Goal: Transaction & Acquisition: Purchase product/service

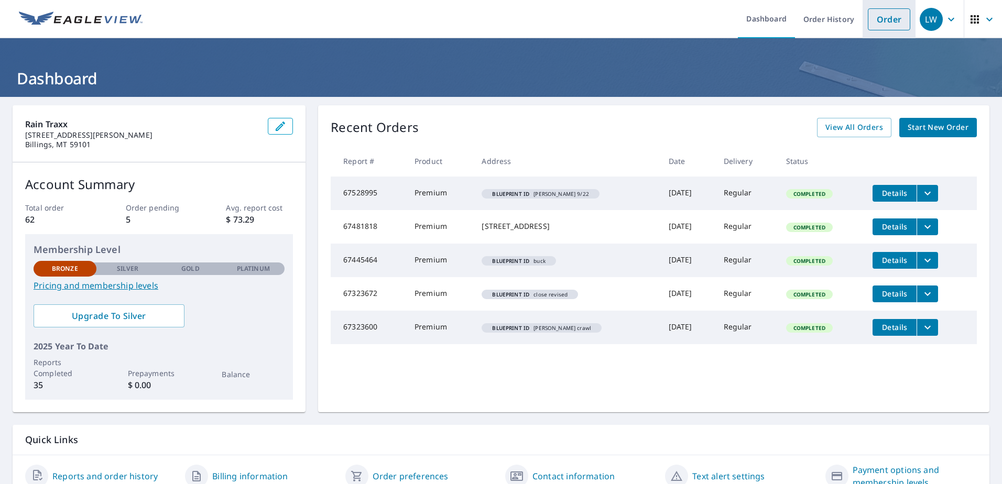
click at [874, 17] on link "Order" at bounding box center [889, 19] width 42 height 22
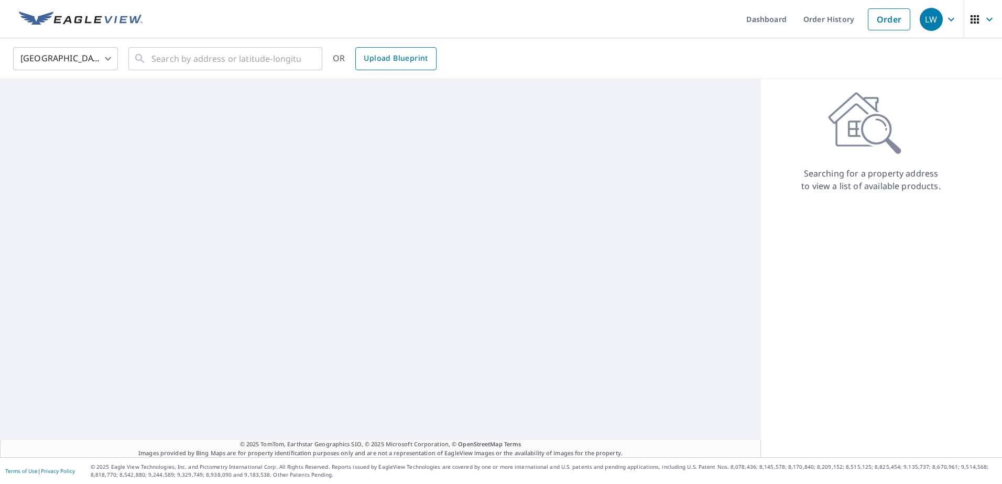
click at [408, 62] on span "Upload Blueprint" at bounding box center [396, 58] width 64 height 13
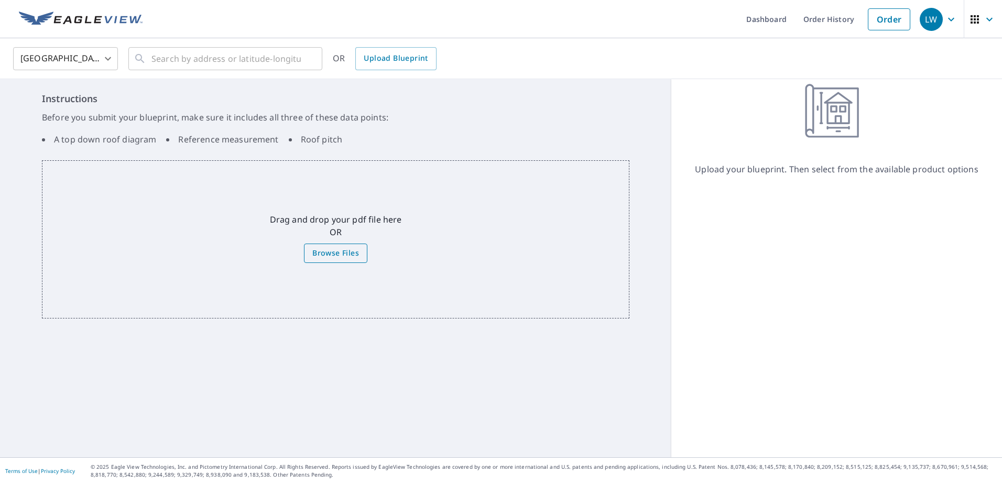
click at [323, 249] on span "Browse Files" at bounding box center [335, 253] width 47 height 13
click at [0, 0] on input "Browse Files" at bounding box center [0, 0] width 0 height 0
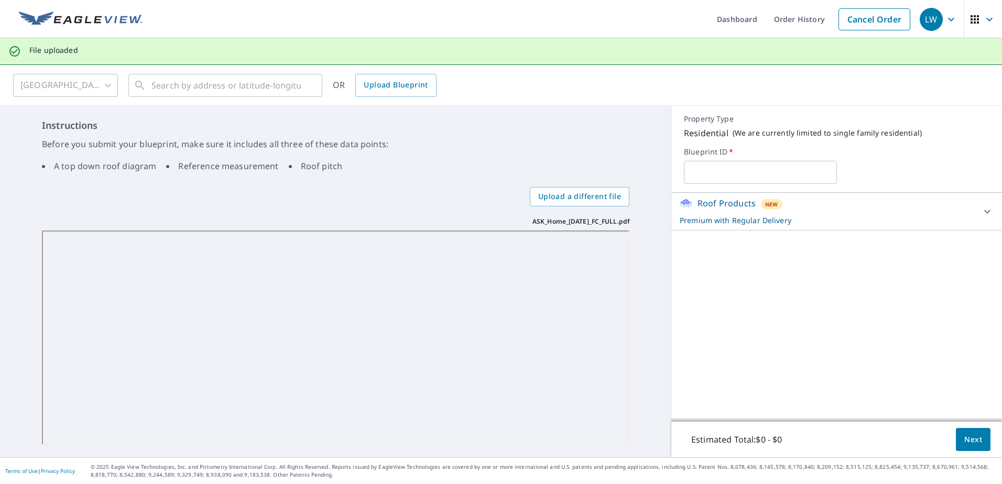
click at [756, 172] on input "text" at bounding box center [760, 172] width 152 height 29
type input "[PERSON_NAME] ask"
click at [964, 433] on span "Next" at bounding box center [973, 439] width 18 height 13
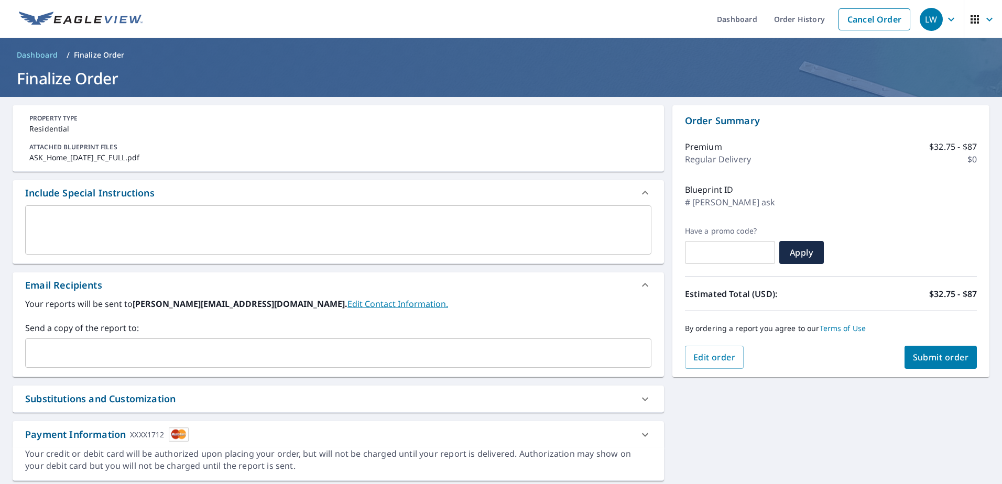
click at [947, 362] on span "Submit order" at bounding box center [941, 358] width 56 height 12
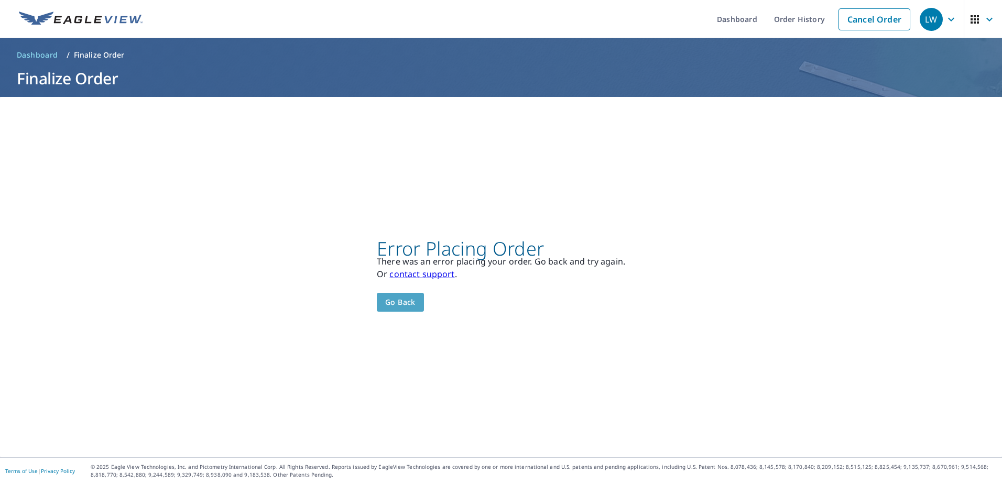
click at [403, 303] on span "Go back" at bounding box center [400, 302] width 30 height 13
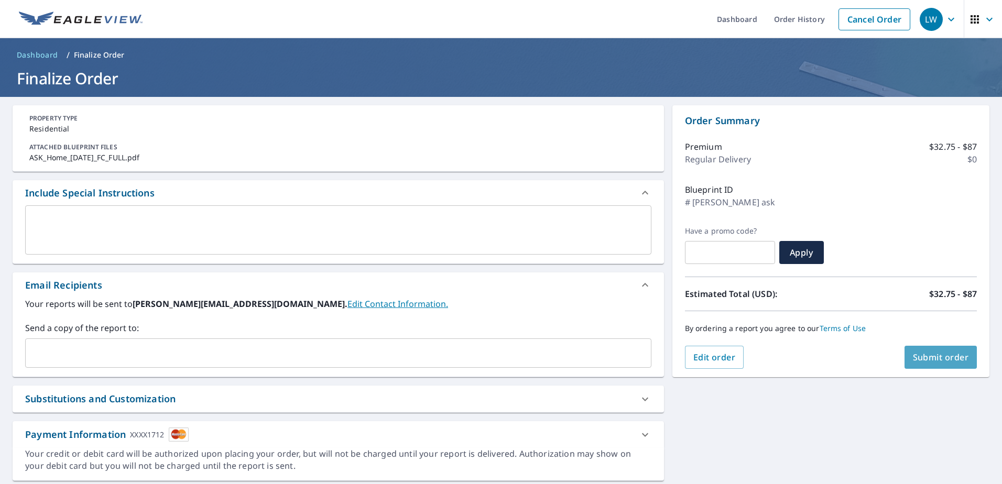
click at [917, 351] on button "Submit order" at bounding box center [940, 357] width 73 height 23
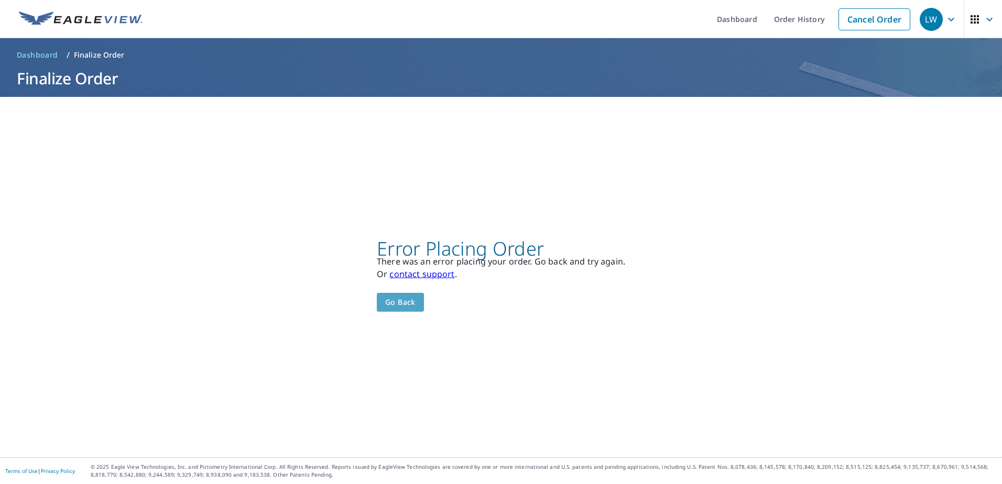
click at [406, 299] on span "Go back" at bounding box center [400, 302] width 30 height 13
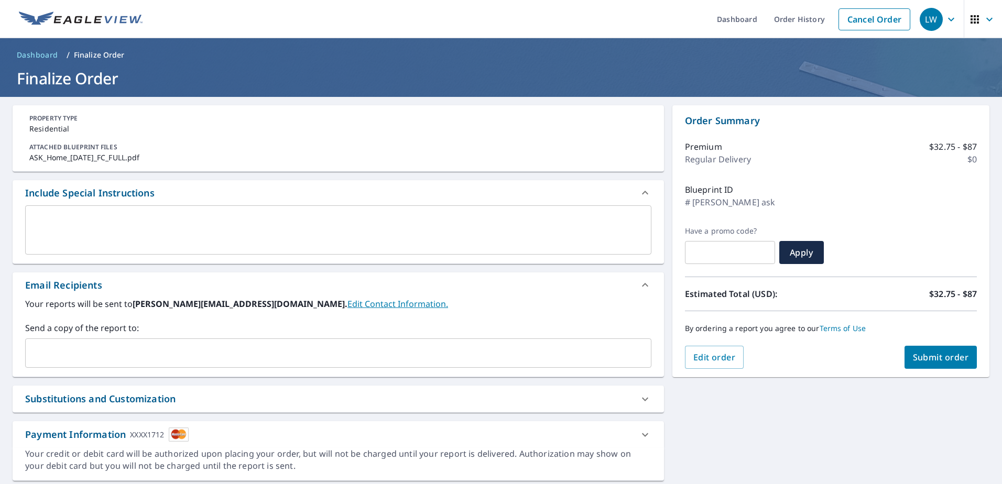
scroll to position [32, 0]
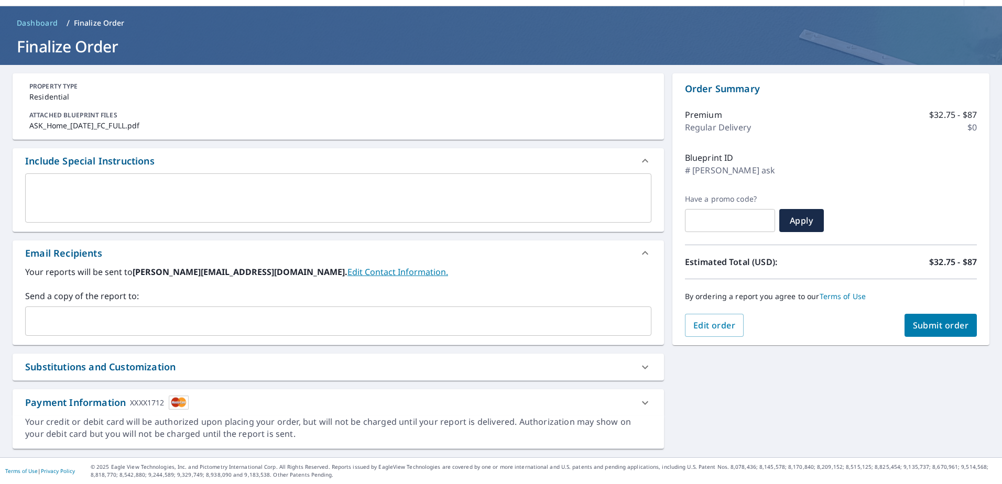
click at [639, 404] on icon at bounding box center [645, 403] width 13 height 13
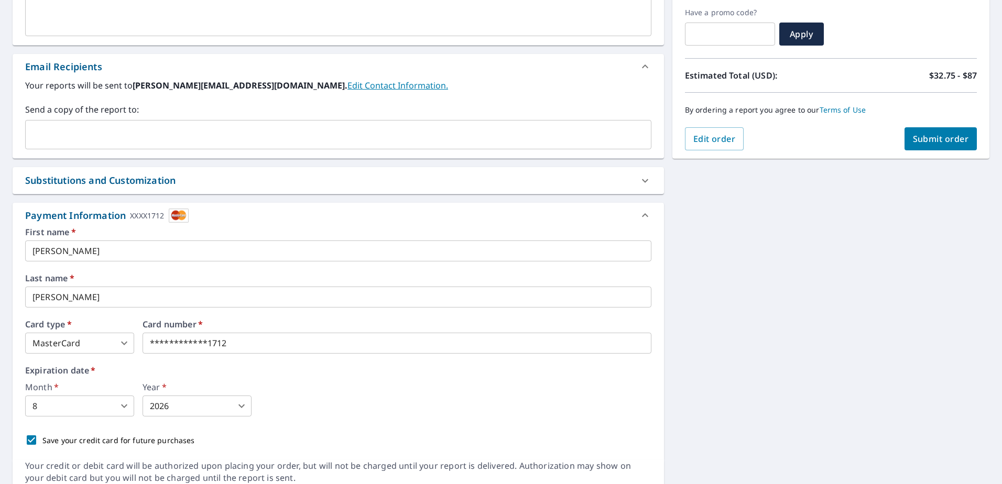
scroll to position [251, 0]
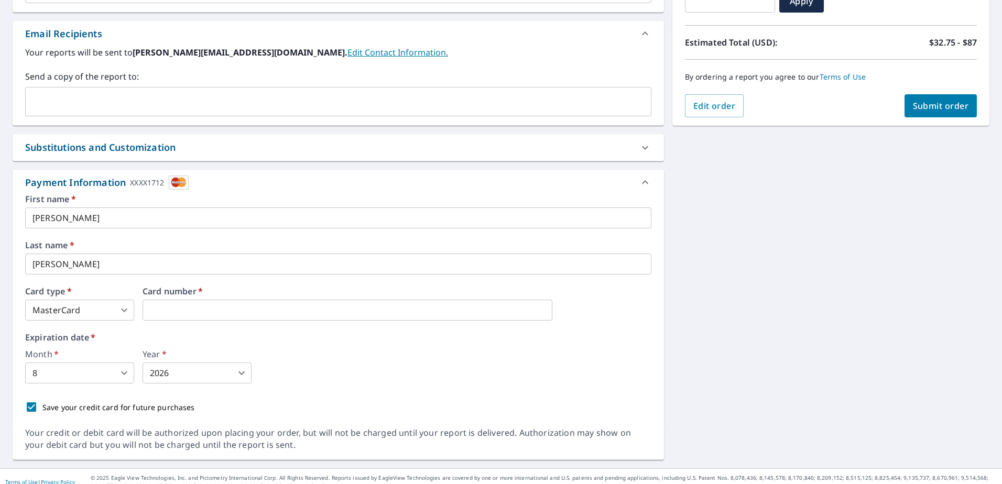
click at [86, 370] on body "LW LW Dashboard Order History Cancel Order LW Dashboard / Finalize Order Finali…" at bounding box center [501, 242] width 1002 height 484
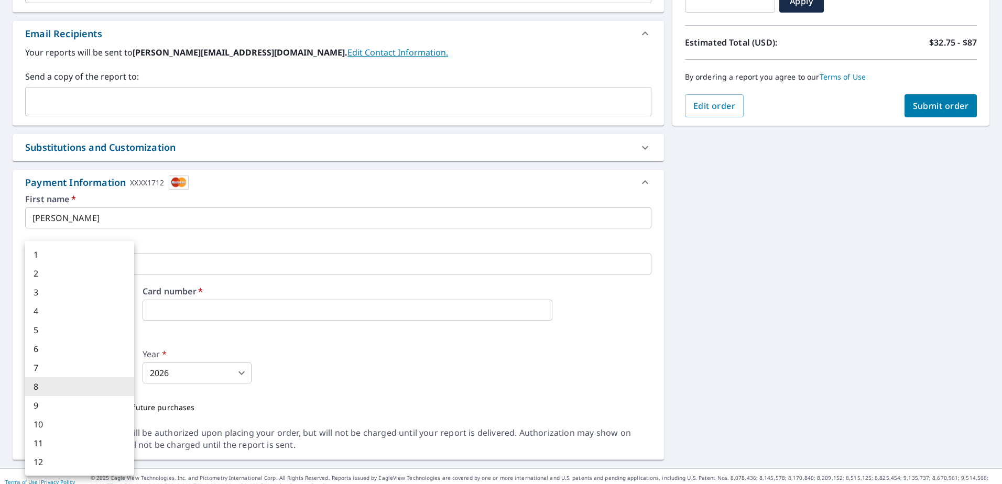
click at [295, 338] on div at bounding box center [501, 242] width 1002 height 484
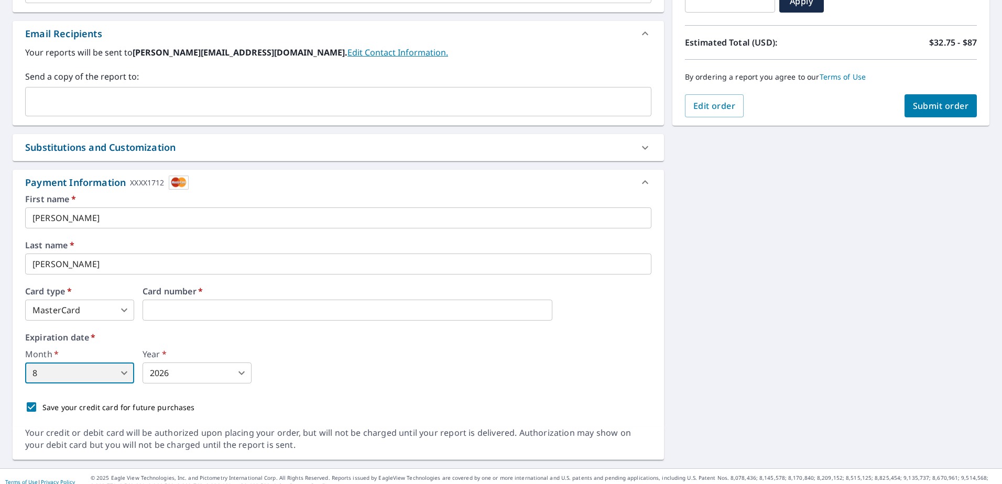
scroll to position [263, 0]
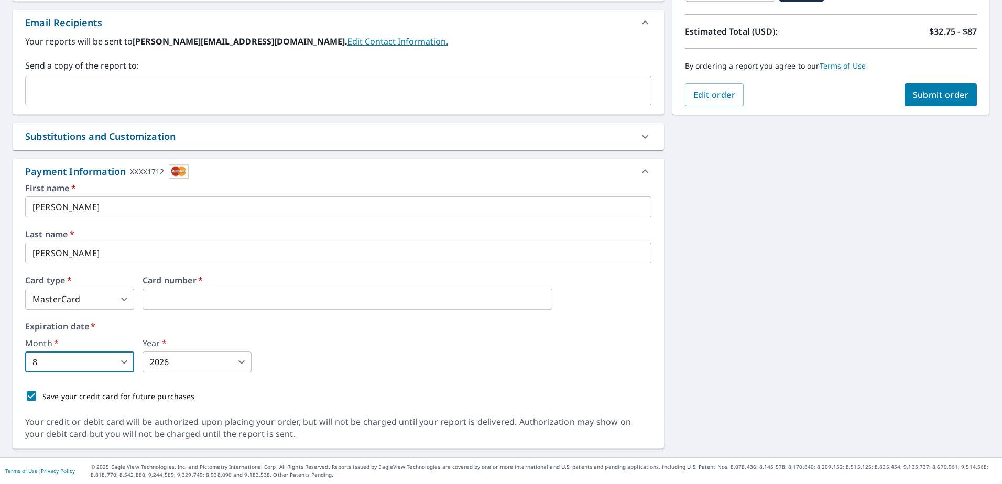
click at [937, 100] on span "Submit order" at bounding box center [941, 95] width 56 height 12
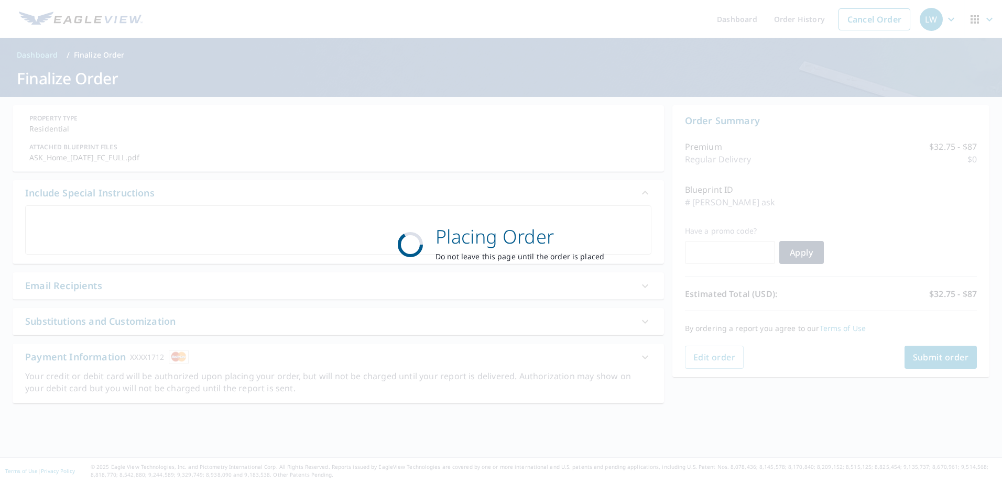
scroll to position [0, 0]
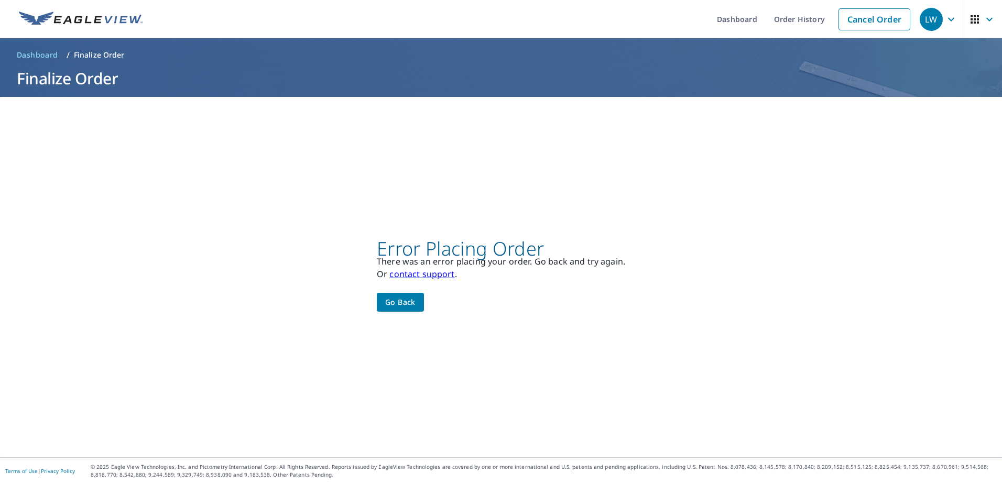
click at [403, 303] on span "Go back" at bounding box center [400, 302] width 30 height 13
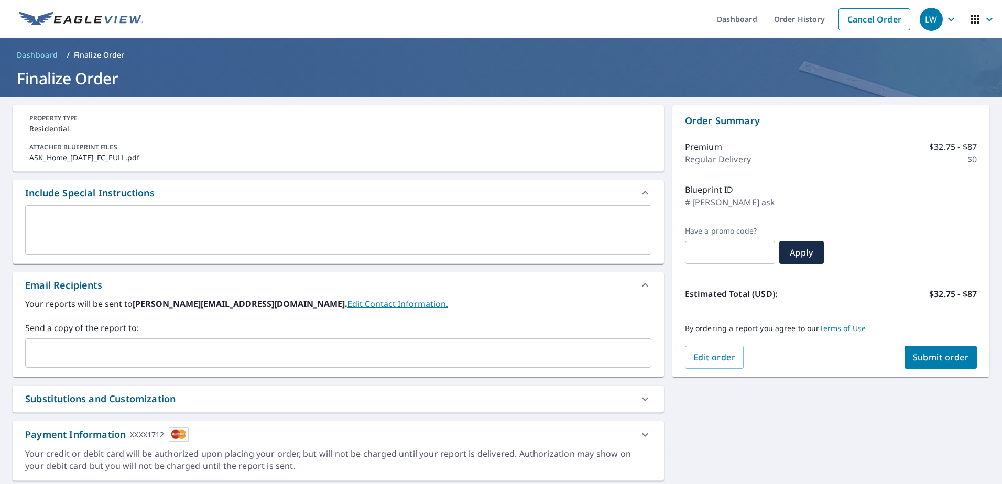
click at [639, 439] on icon at bounding box center [645, 435] width 13 height 13
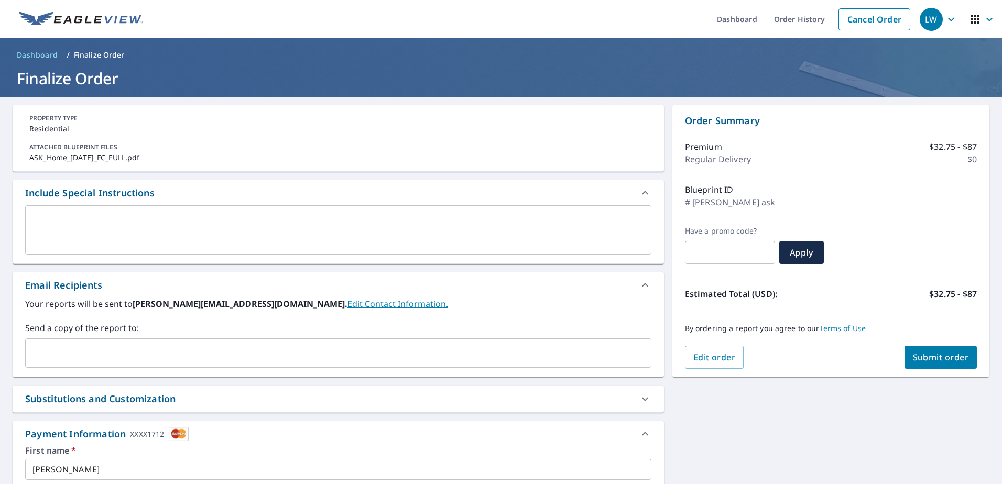
scroll to position [263, 0]
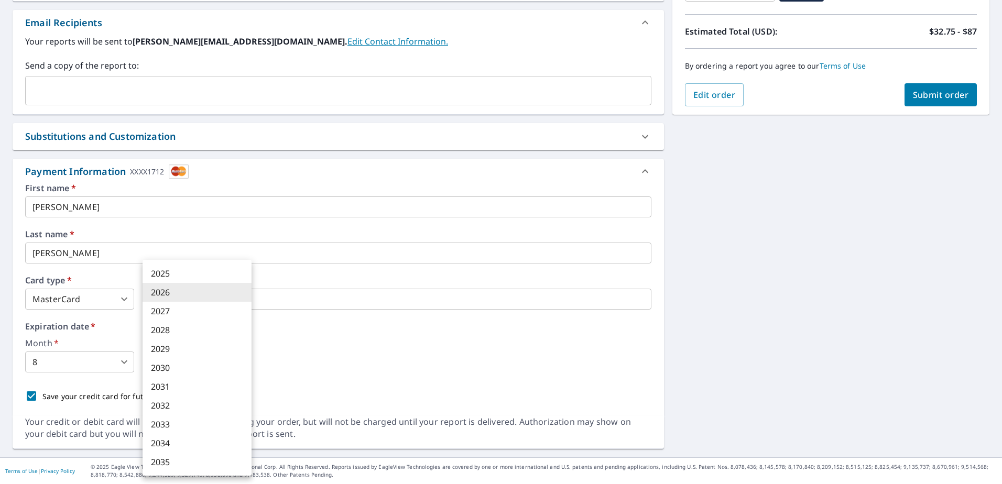
click at [218, 362] on body "**********" at bounding box center [501, 242] width 1002 height 484
click at [374, 380] on div at bounding box center [501, 242] width 1002 height 484
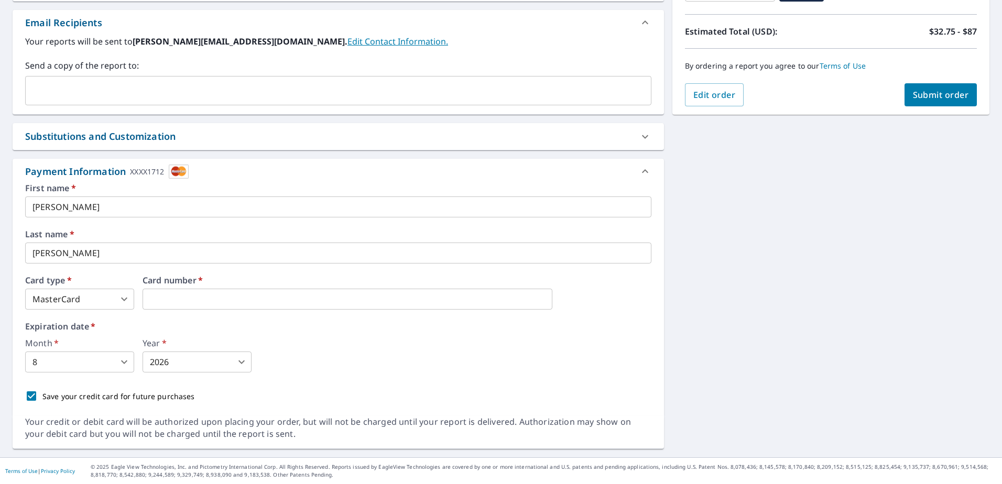
click at [388, 351] on div "Month   * 8 8 ​ Year   * 2026 2026 ​" at bounding box center [338, 356] width 626 height 34
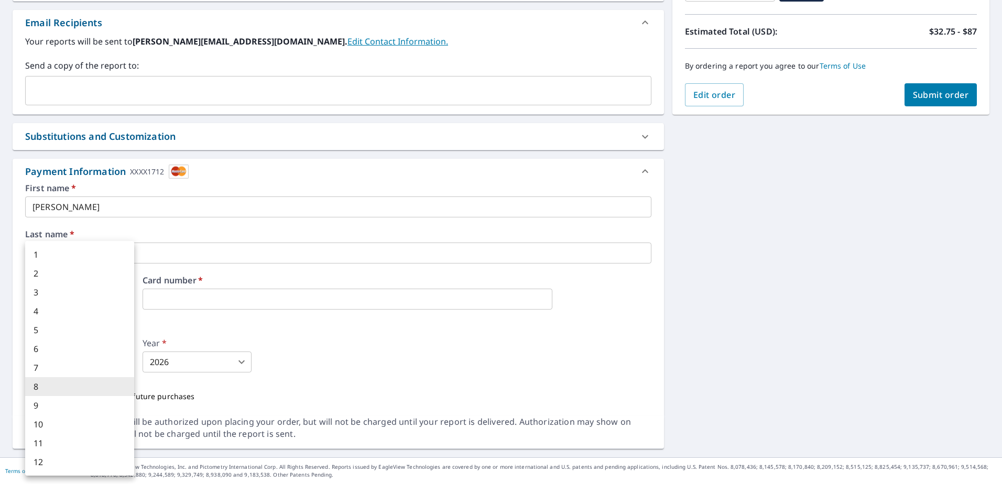
click at [111, 362] on body "LW LW Dashboard Order History Cancel Order LW Dashboard / Finalize Order Finali…" at bounding box center [501, 242] width 1002 height 484
click at [103, 323] on li "5" at bounding box center [79, 330] width 109 height 19
type input "5"
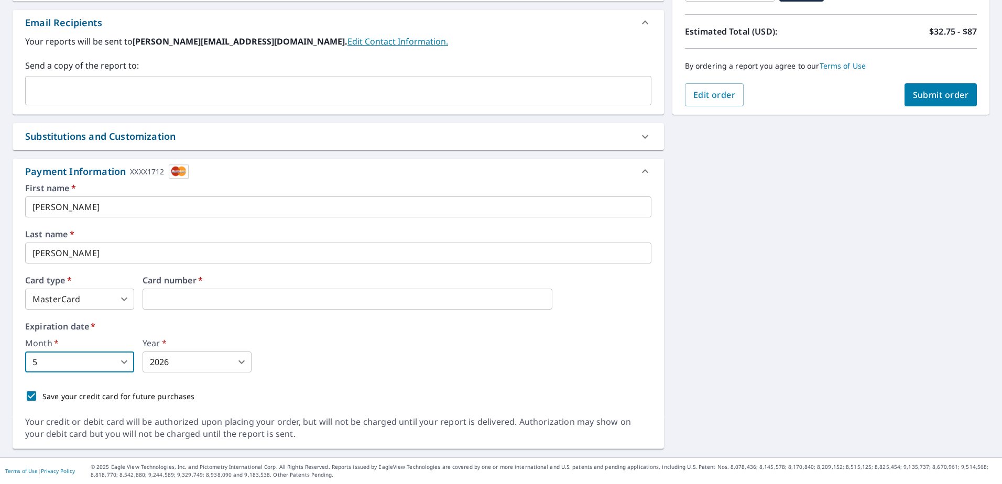
click at [952, 91] on span "Submit order" at bounding box center [941, 95] width 56 height 12
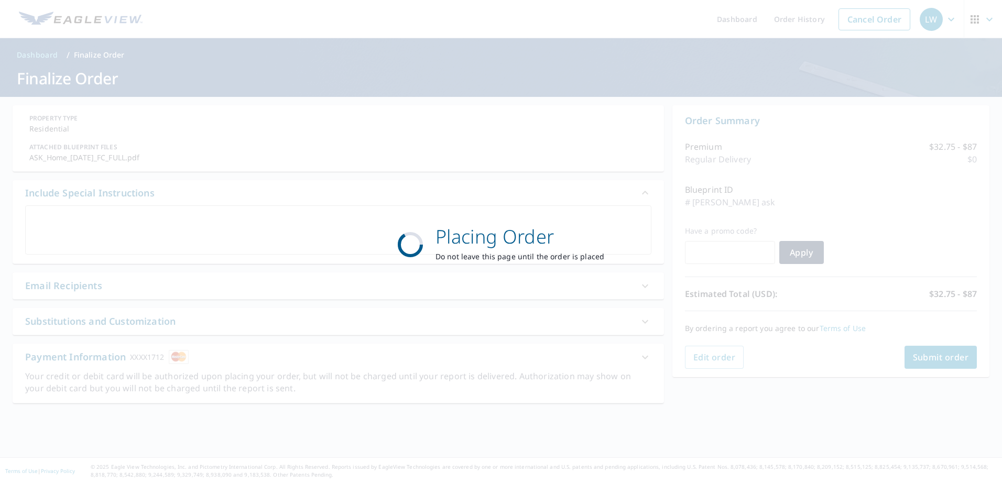
scroll to position [0, 0]
